Goal: Understand process/instructions

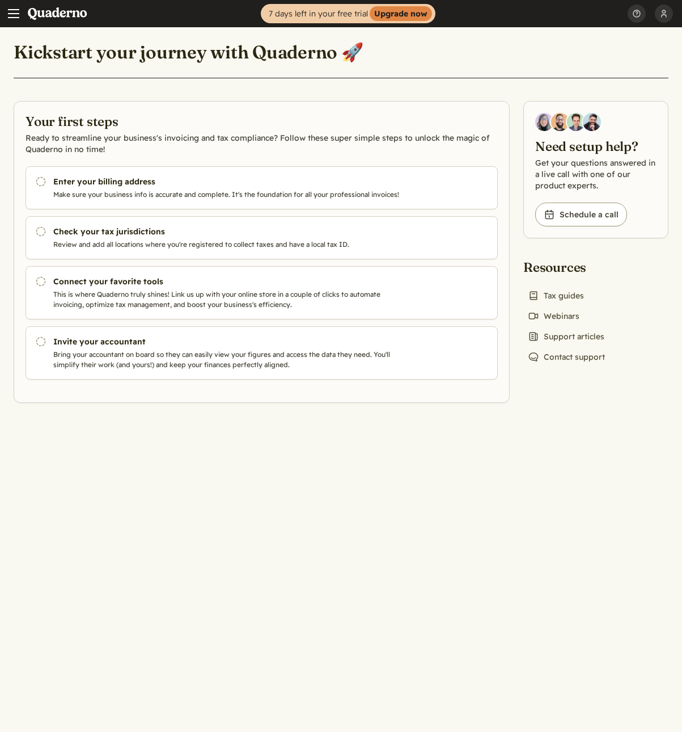
click at [56, 16] on link "Home" at bounding box center [61, 13] width 68 height 27
click at [59, 14] on link "Home" at bounding box center [61, 13] width 68 height 27
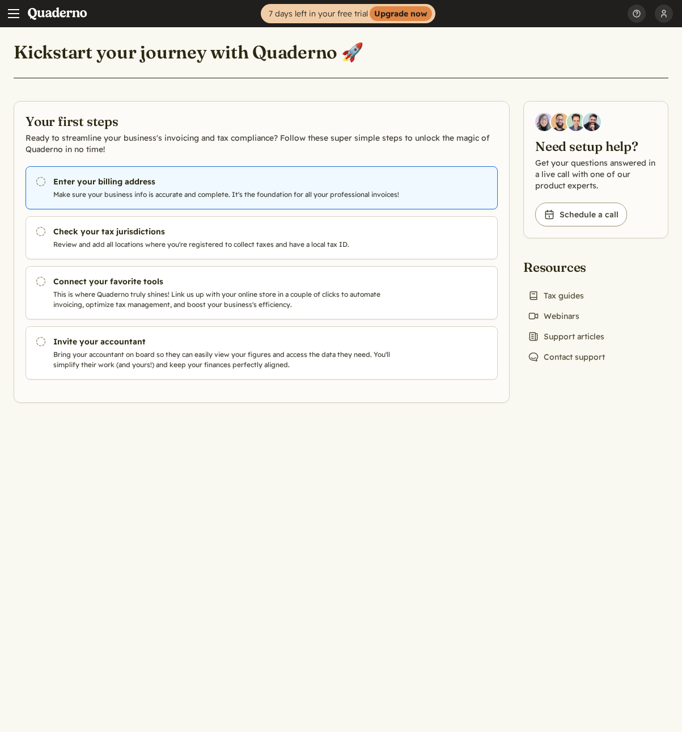
click at [106, 185] on h3 "Enter your billing address" at bounding box center [232, 181] width 359 height 11
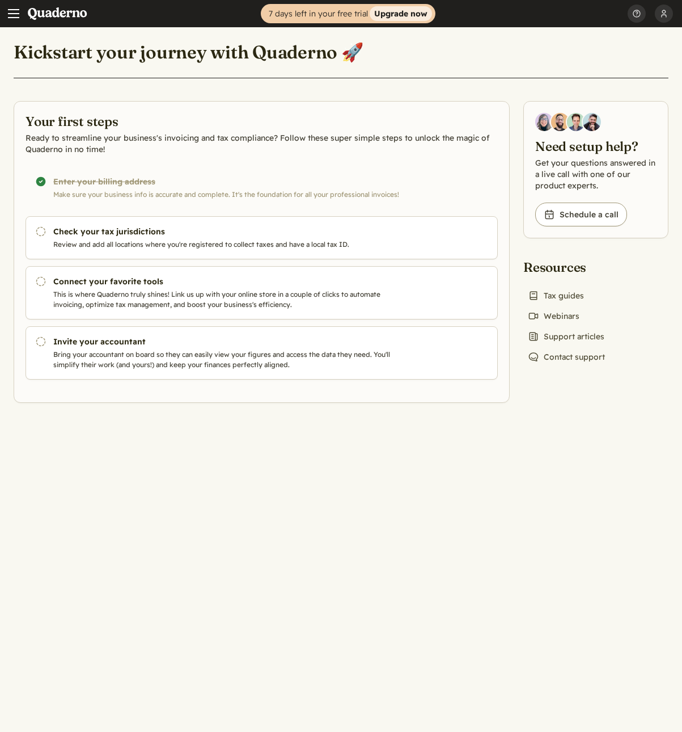
click at [417, 15] on strong "Upgrade now" at bounding box center [401, 13] width 62 height 15
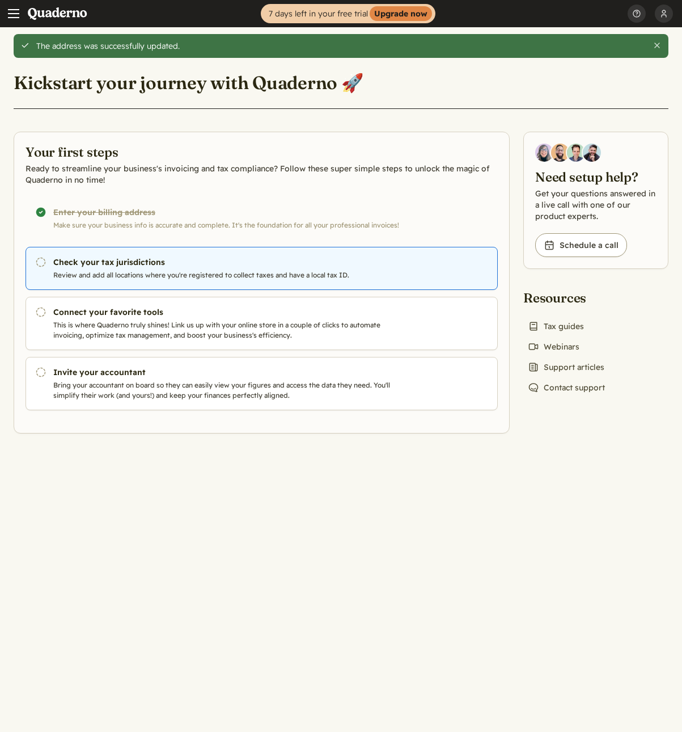
click at [107, 259] on h3 "Check your tax jurisdictions" at bounding box center [232, 261] width 359 height 11
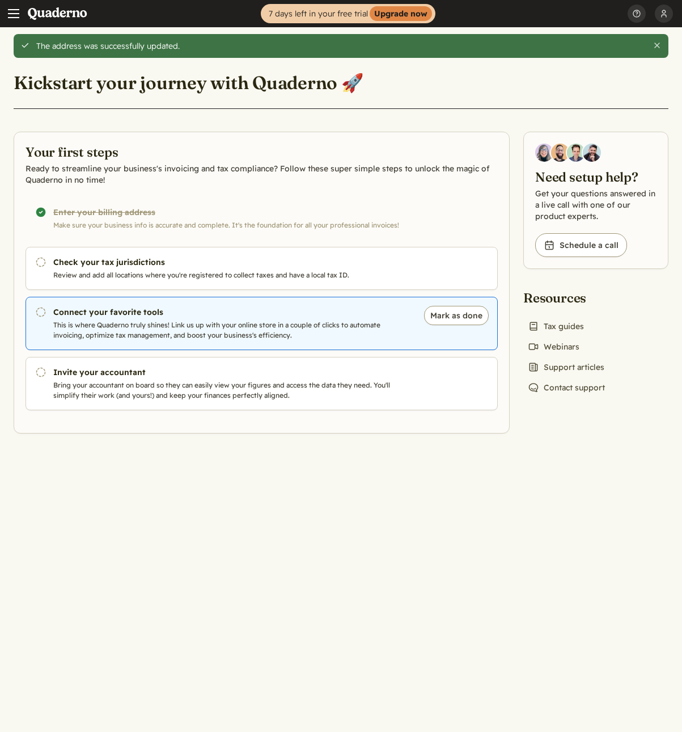
click at [168, 322] on p "This is where Quaderno truly shines! Link us up with your online store in a cou…" at bounding box center [232, 330] width 359 height 20
